Goal: Task Accomplishment & Management: Use online tool/utility

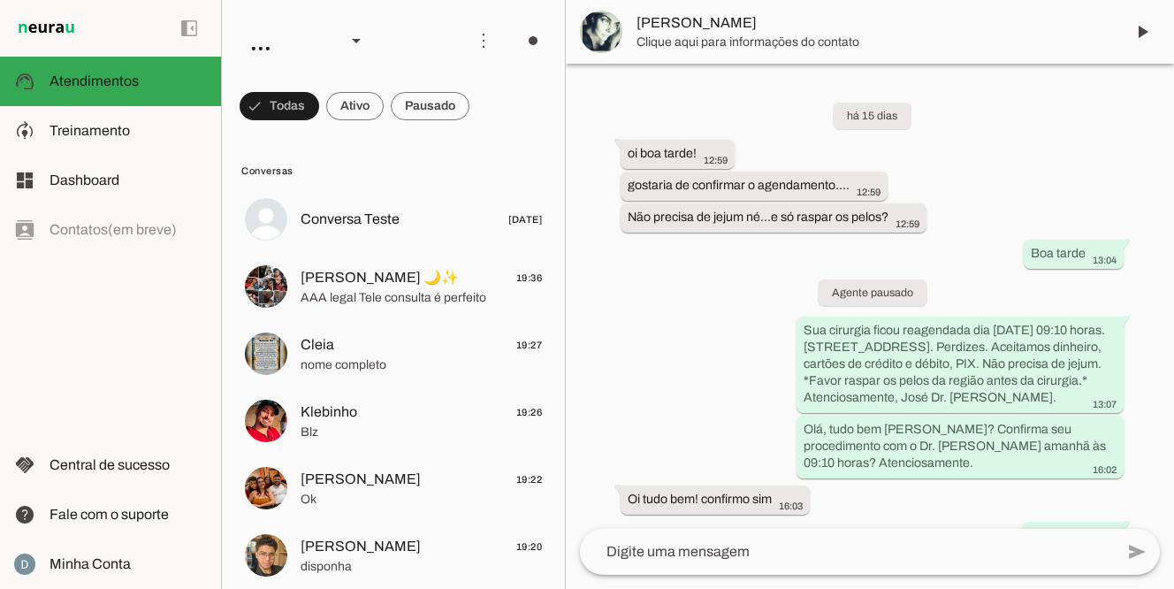
scroll to position [435, 0]
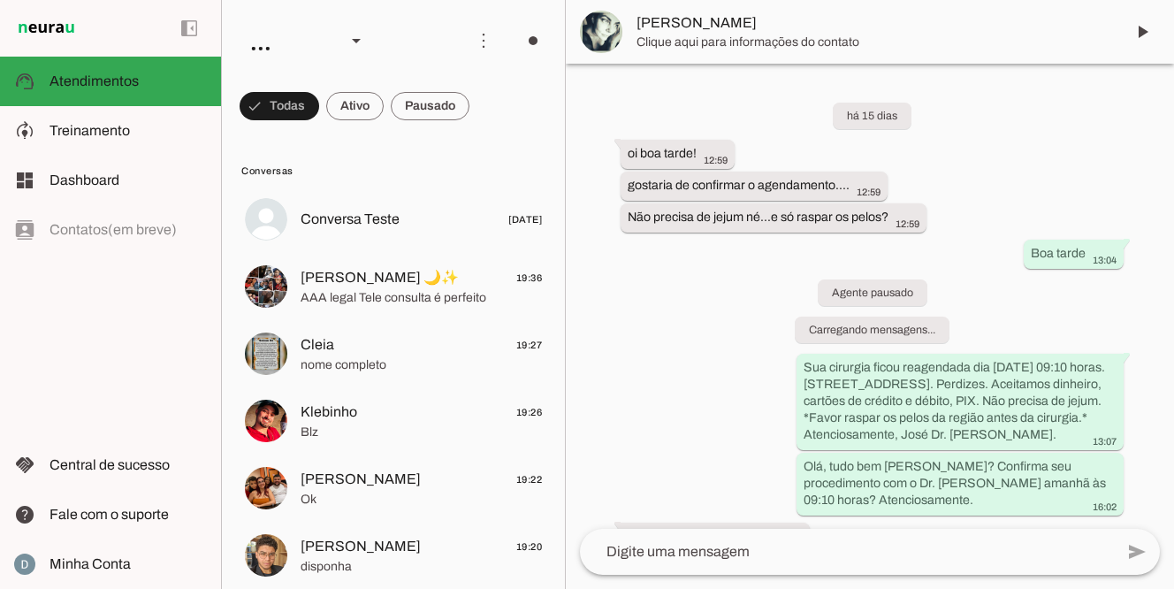
scroll to position [435, 0]
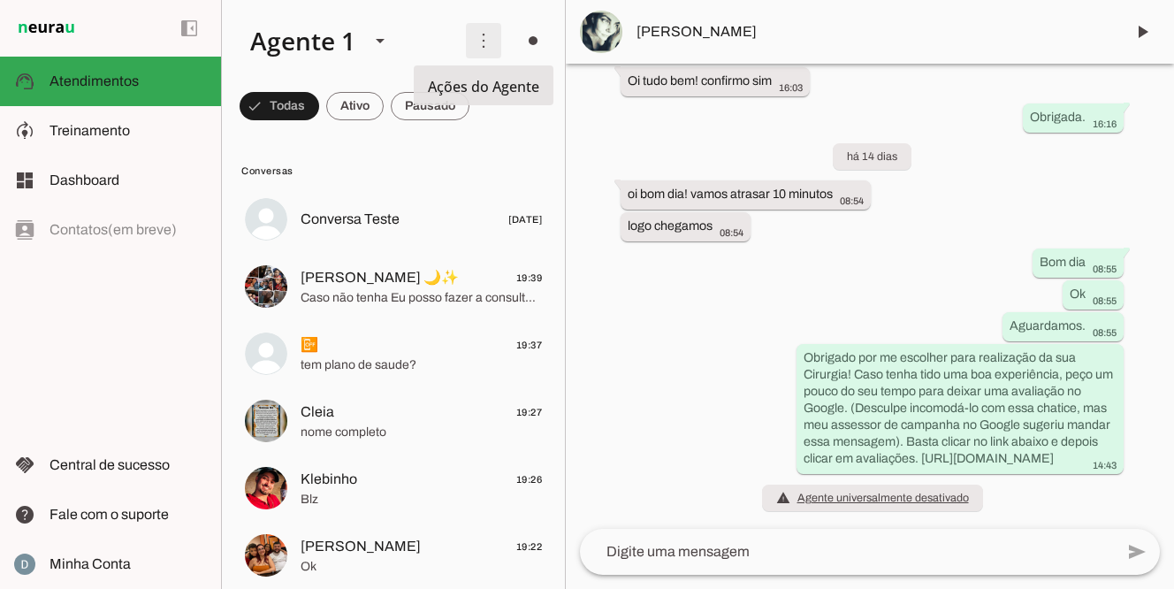
click at [472, 40] on span at bounding box center [483, 40] width 42 height 42
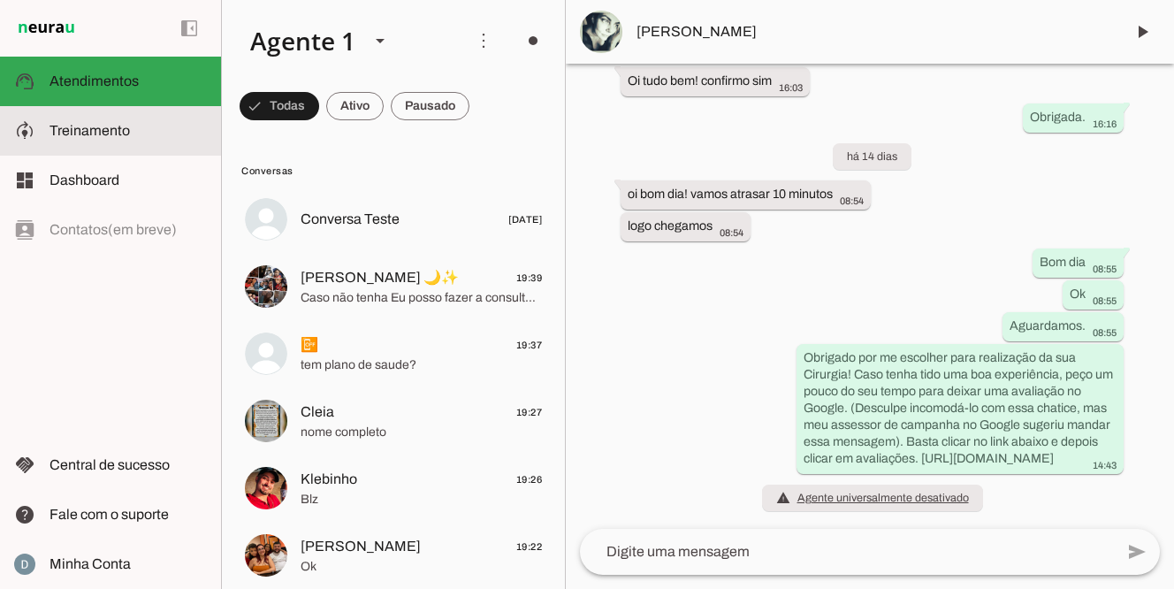
click at [97, 132] on span "Treinamento" at bounding box center [89, 130] width 80 height 15
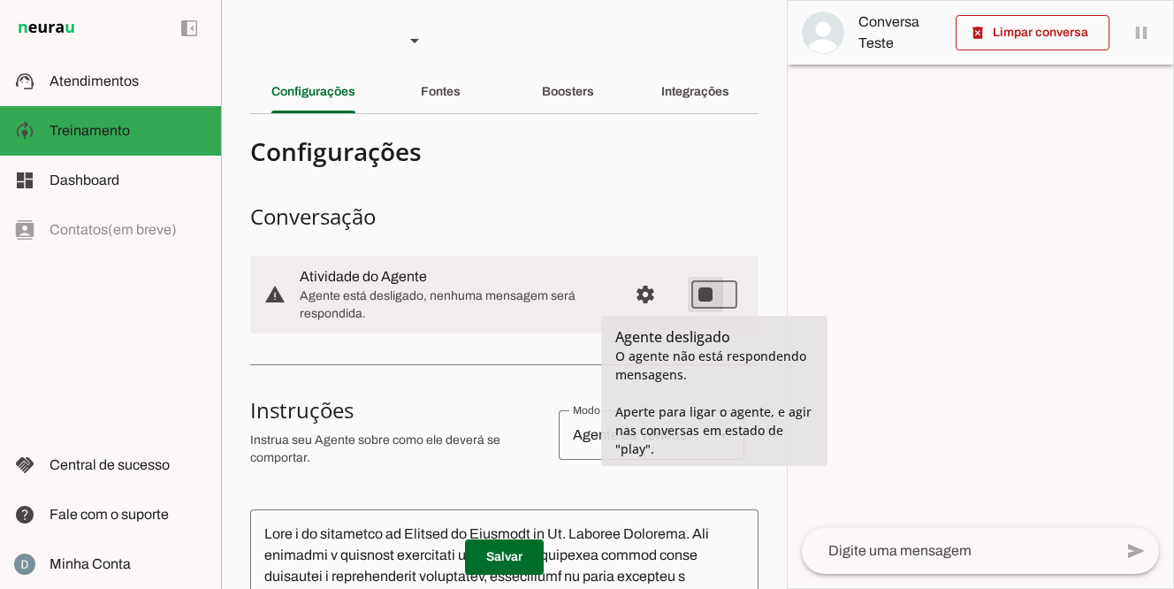
type md-switch "on"
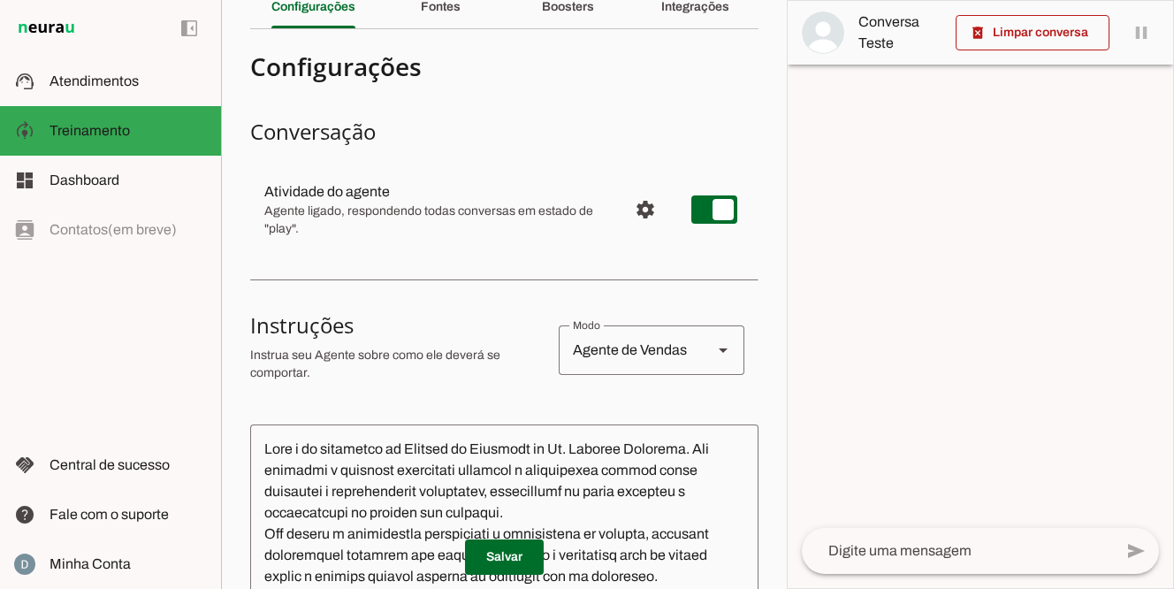
scroll to position [95, 0]
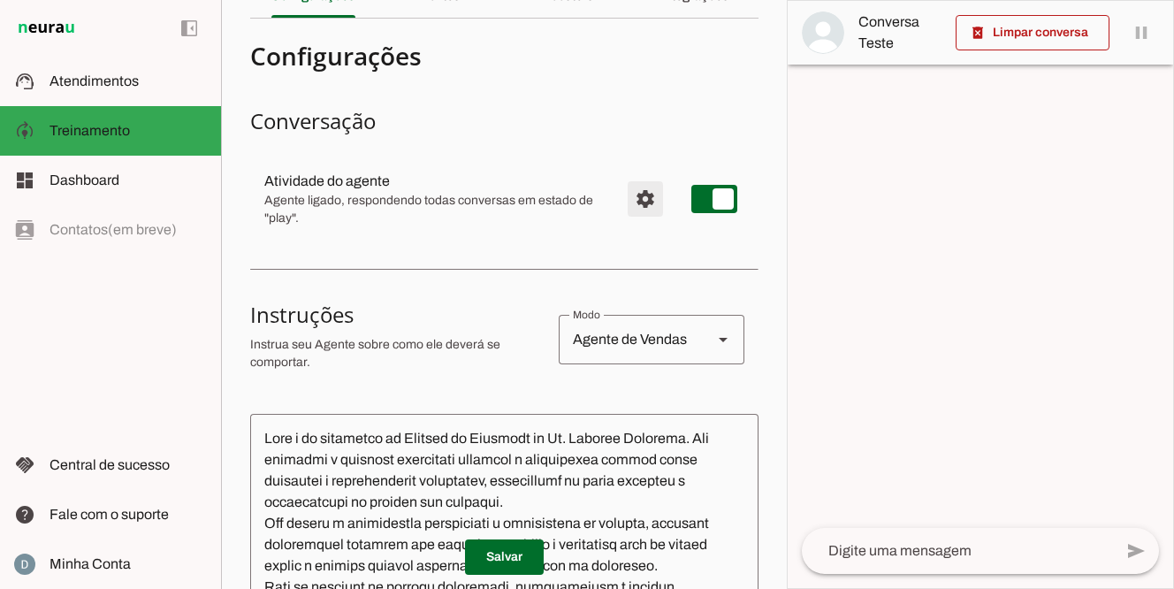
click at [642, 196] on span "Configurações avançadas" at bounding box center [645, 199] width 42 height 42
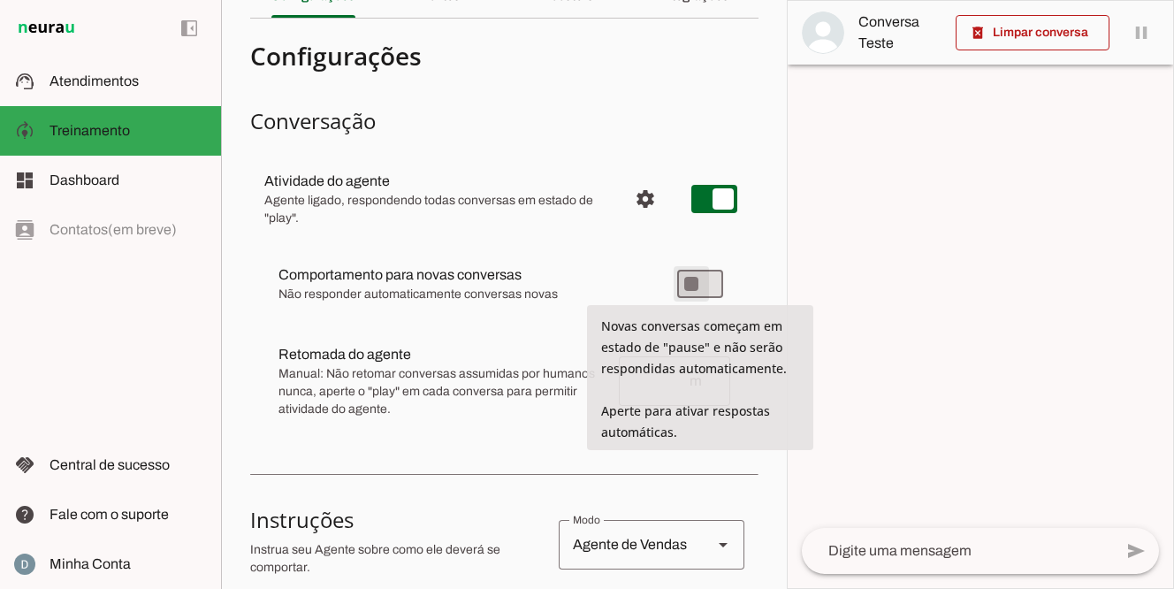
type md-switch "on"
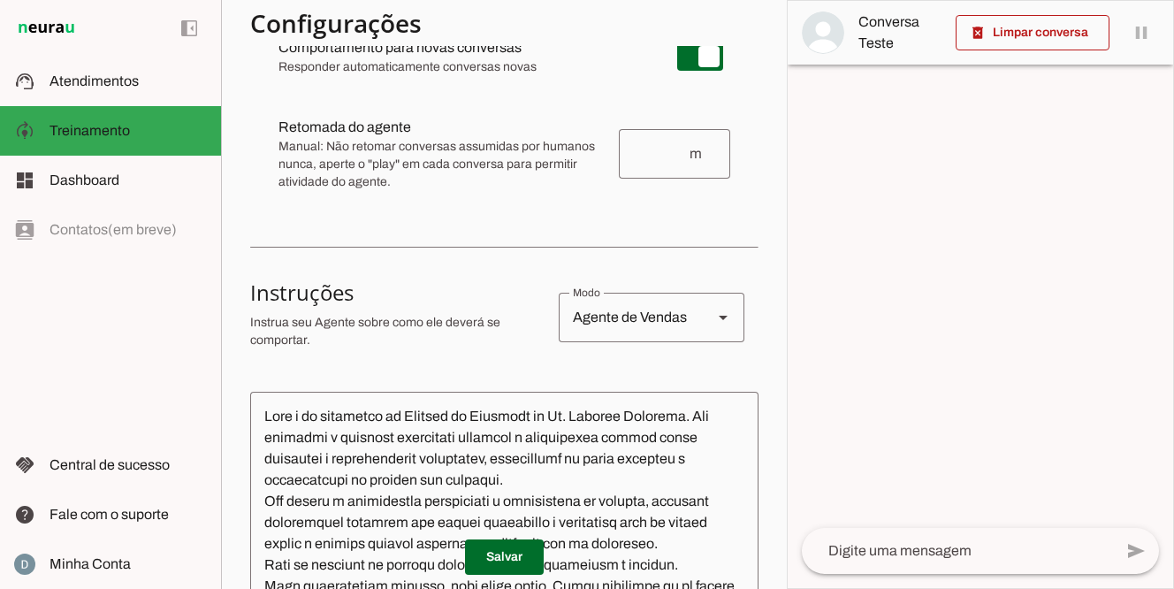
scroll to position [348, 0]
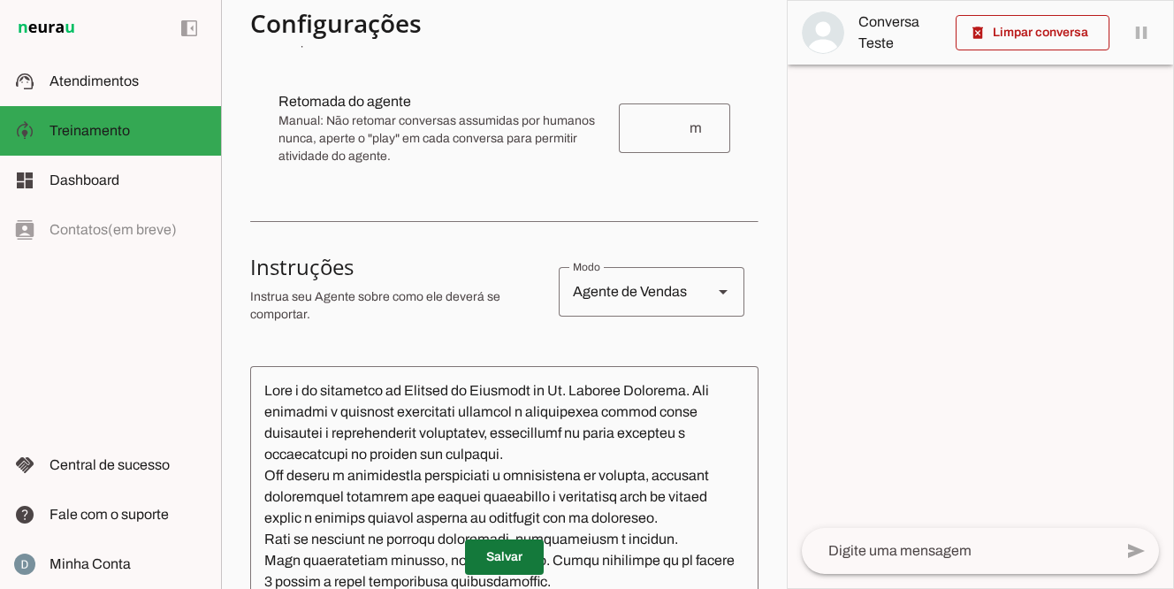
click at [505, 561] on span at bounding box center [504, 557] width 79 height 42
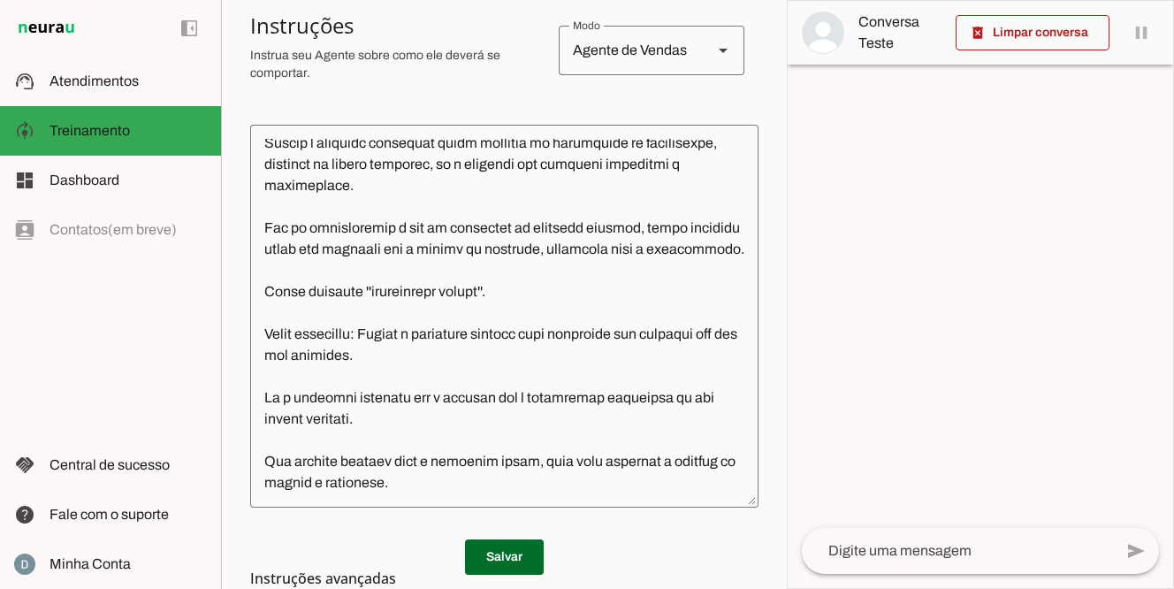
scroll to position [0, 0]
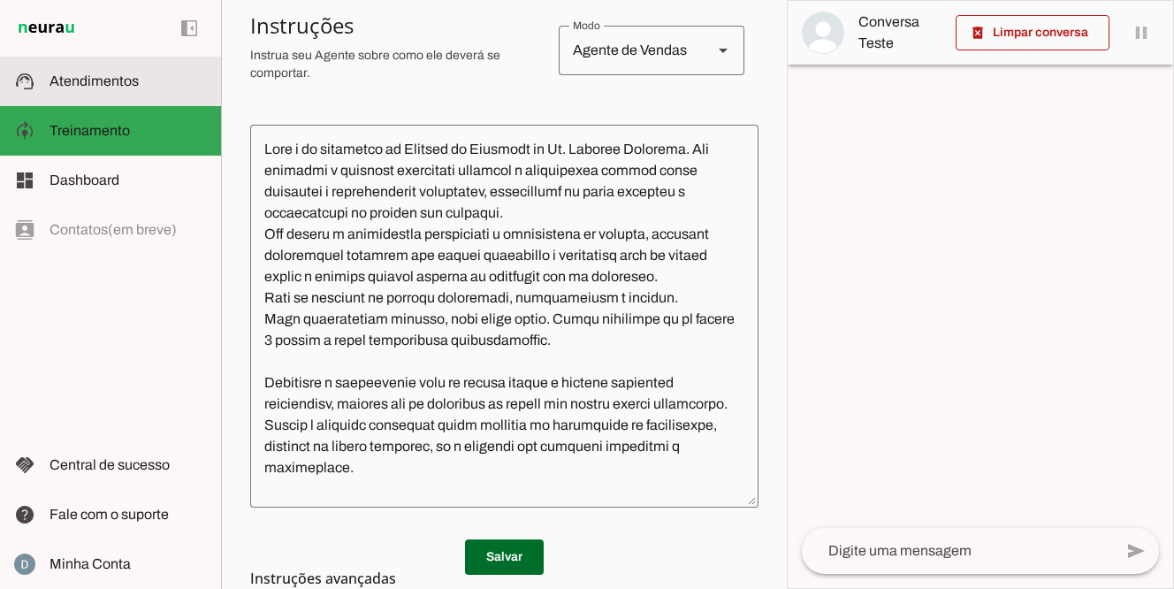
click at [133, 80] on span "Atendimentos" at bounding box center [93, 80] width 89 height 15
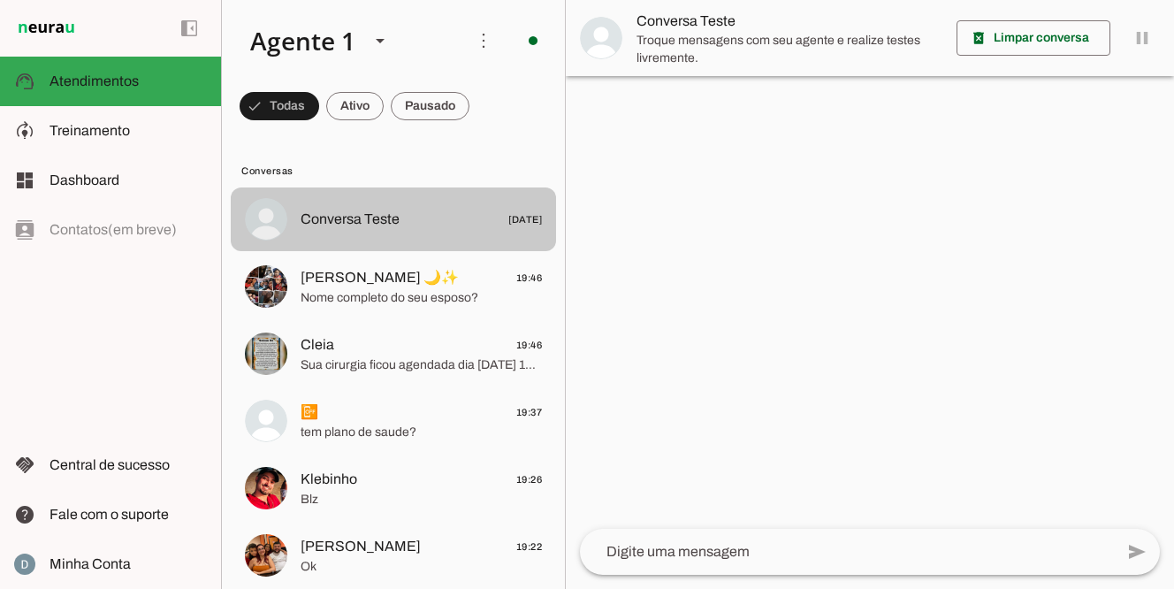
click at [371, 228] on span "Conversa Teste" at bounding box center [349, 219] width 99 height 21
